Goal: Transaction & Acquisition: Download file/media

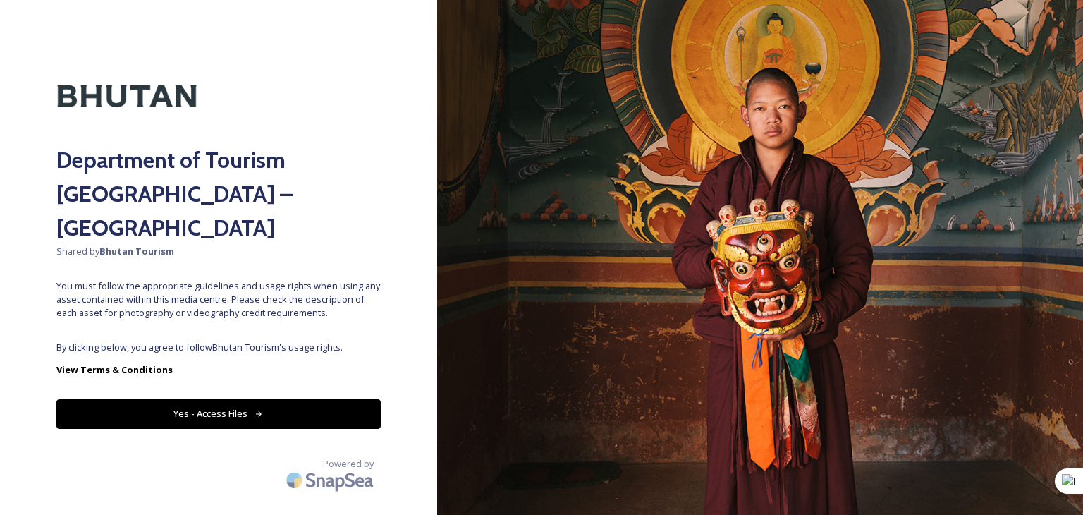
click at [185, 399] on button "Yes - Access Files" at bounding box center [218, 413] width 324 height 29
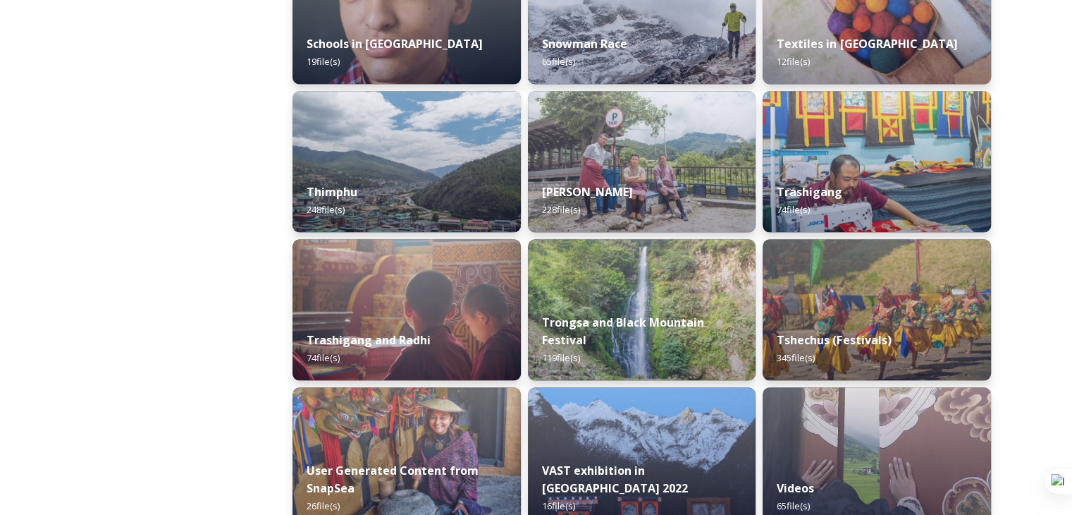
scroll to position [1607, 0]
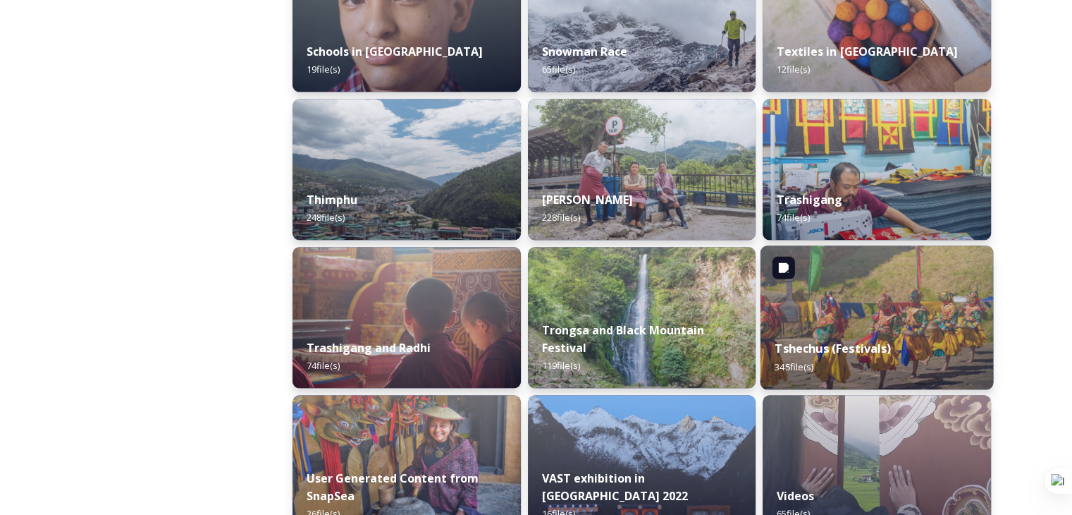
click at [894, 313] on img at bounding box center [877, 317] width 233 height 144
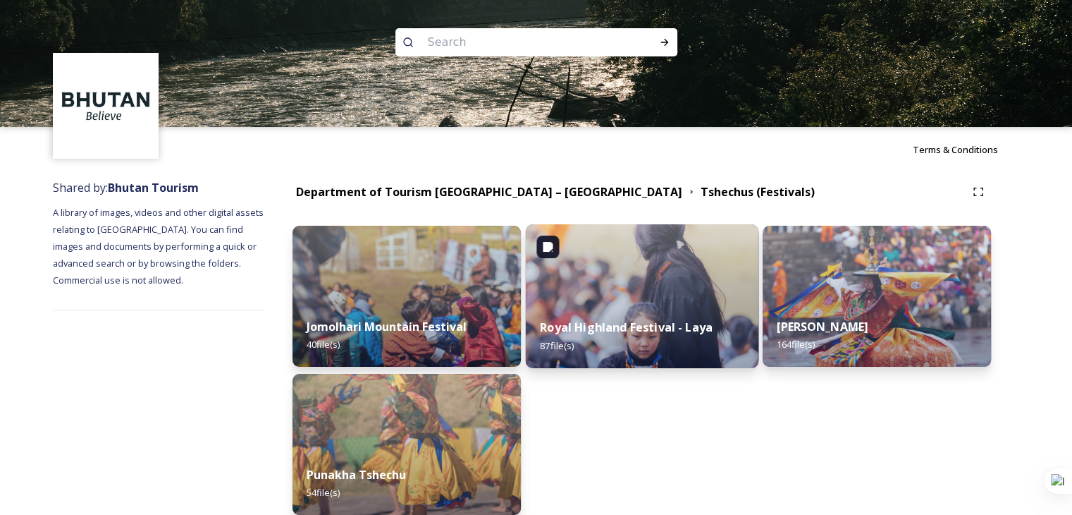
click at [666, 295] on img at bounding box center [641, 296] width 233 height 144
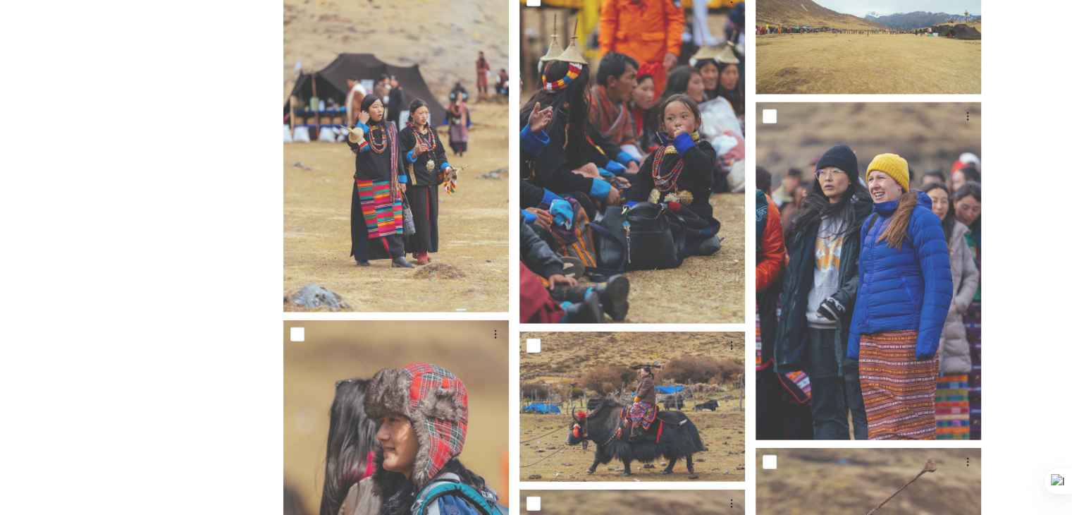
scroll to position [3685, 0]
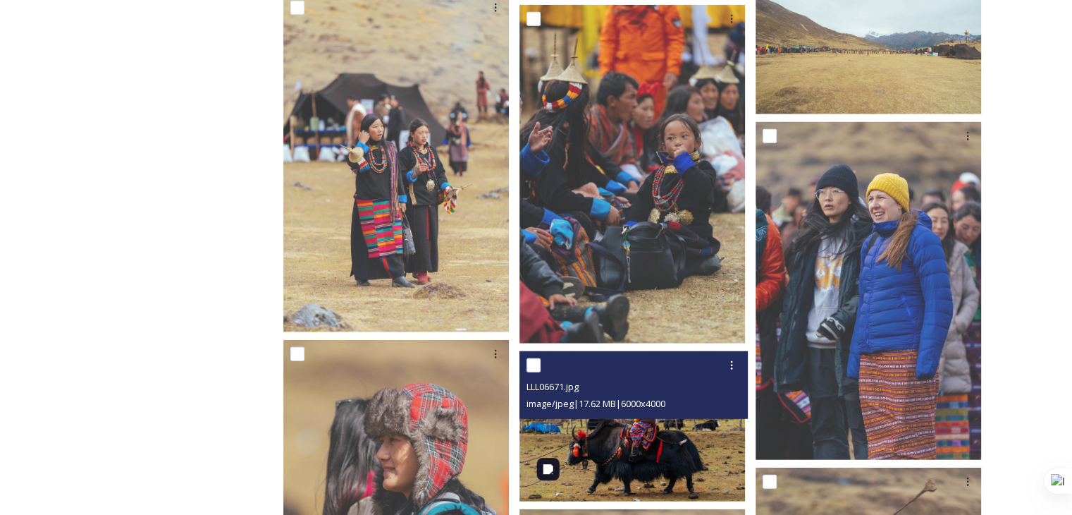
click at [634, 443] on img at bounding box center [632, 426] width 226 height 150
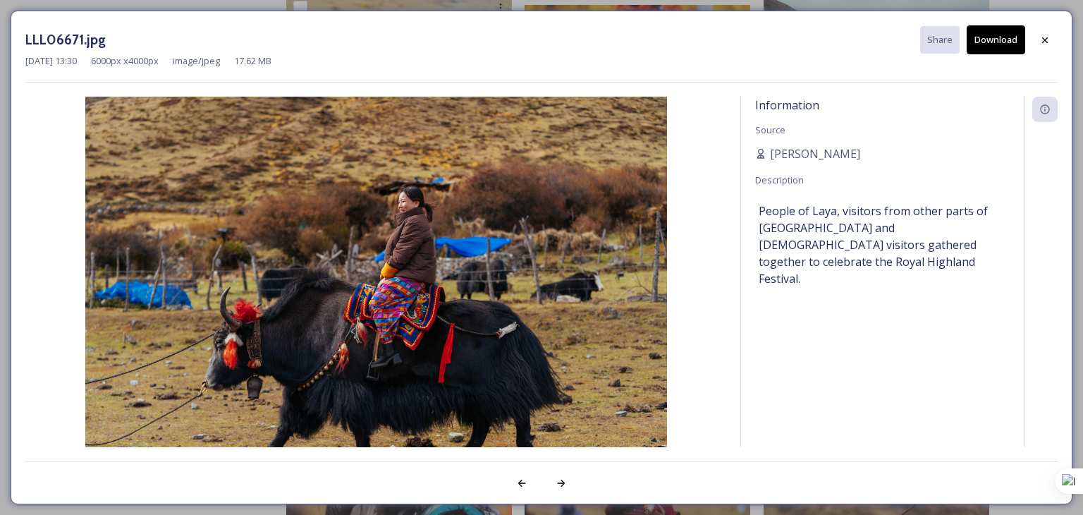
click at [1004, 35] on button "Download" at bounding box center [995, 39] width 59 height 29
click at [1050, 39] on div at bounding box center [1044, 39] width 25 height 25
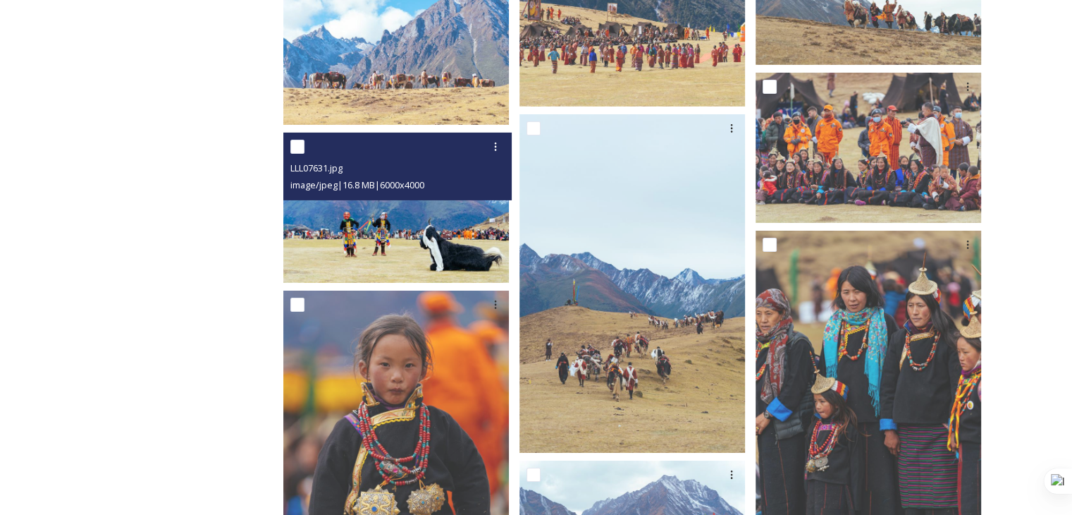
scroll to position [4319, 0]
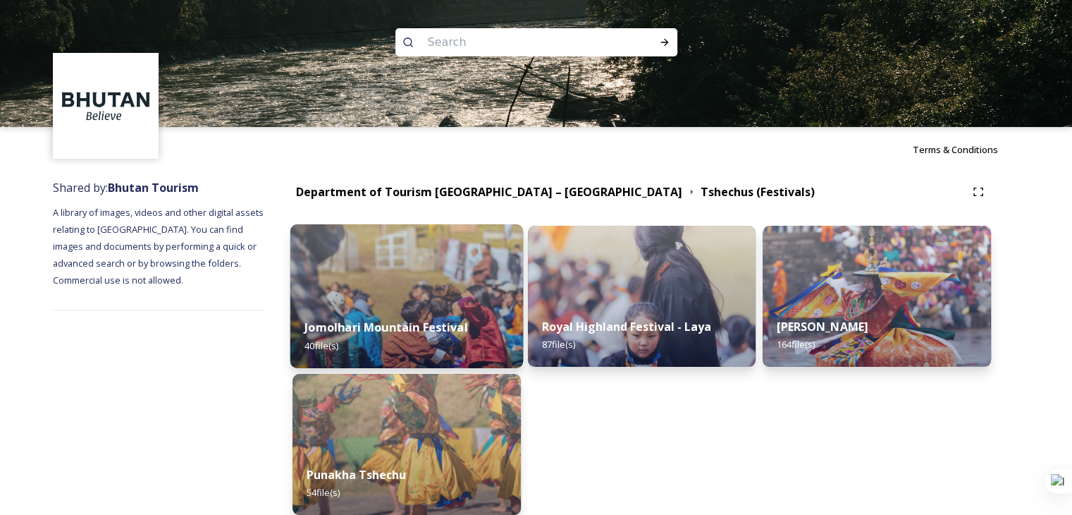
click at [420, 322] on strong "Jomolhari Mountain Festival" at bounding box center [387, 327] width 164 height 16
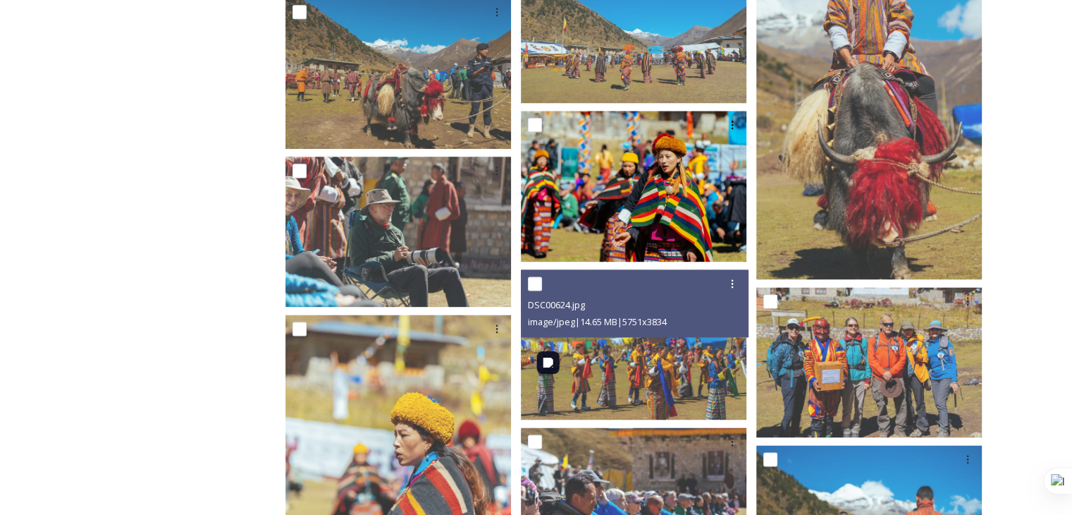
scroll to position [1833, 0]
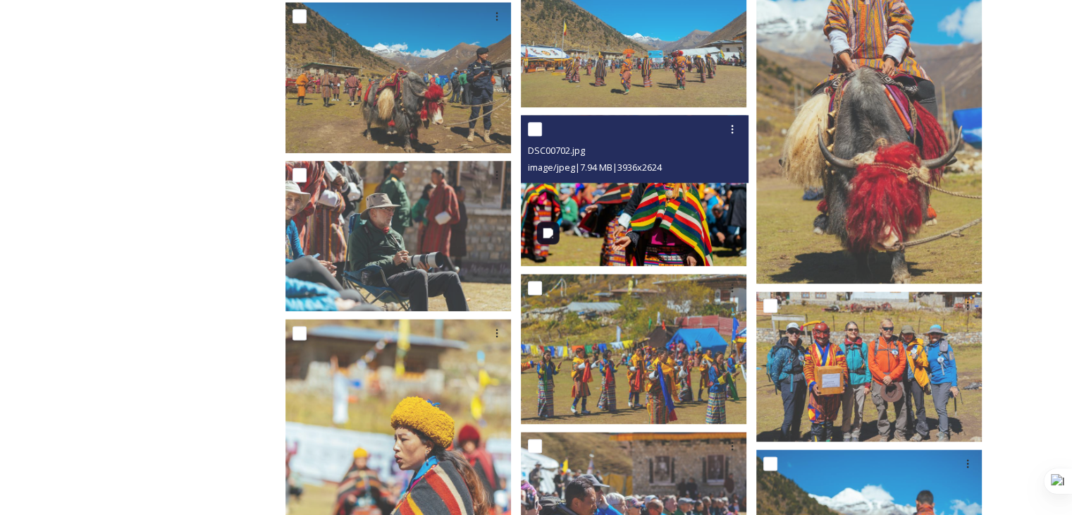
click at [651, 209] on img at bounding box center [634, 190] width 226 height 150
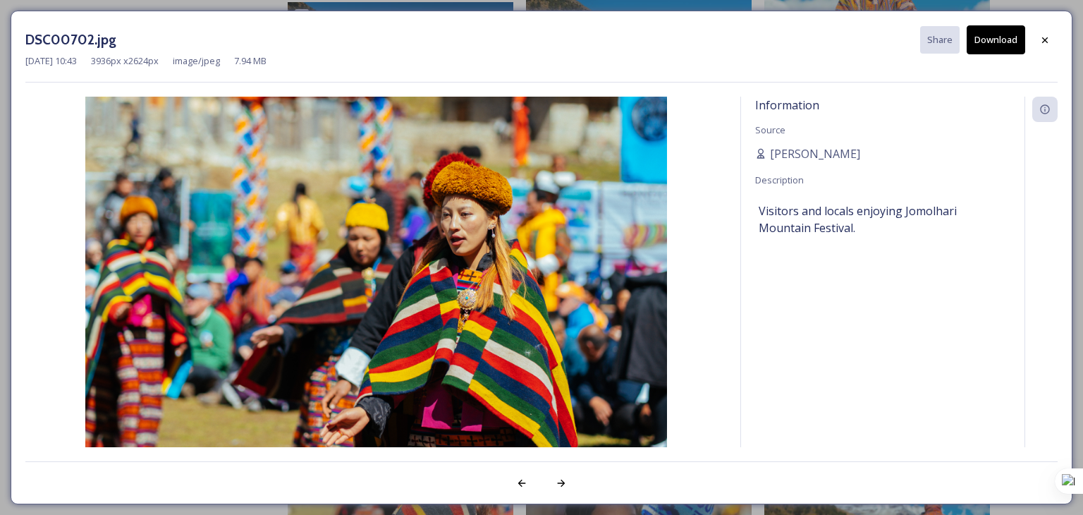
click at [1002, 41] on button "Download" at bounding box center [995, 39] width 59 height 29
click at [200, 215] on img at bounding box center [375, 291] width 701 height 388
click at [1050, 35] on icon at bounding box center [1044, 40] width 11 height 11
